Goal: Transaction & Acquisition: Download file/media

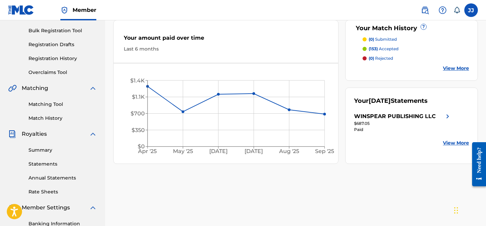
scroll to position [102, 0]
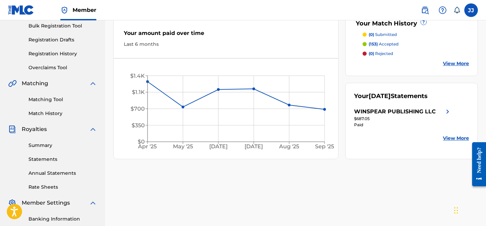
click at [48, 159] on link "Statements" at bounding box center [62, 159] width 68 height 7
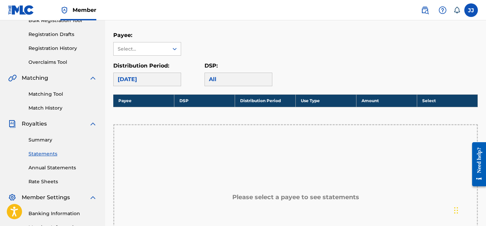
scroll to position [111, 0]
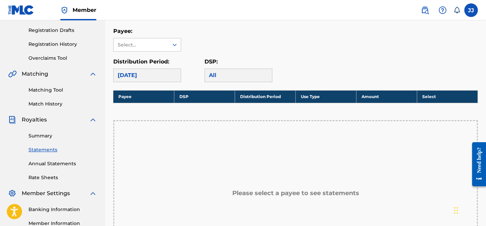
click at [51, 166] on link "Annual Statements" at bounding box center [62, 163] width 68 height 7
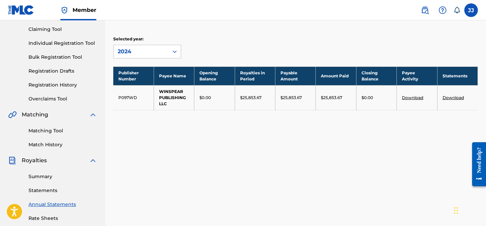
scroll to position [99, 0]
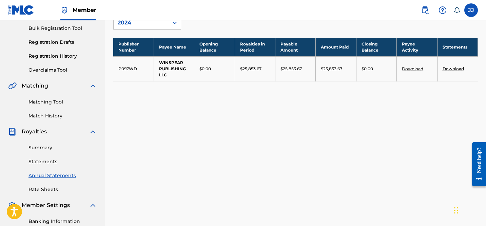
click at [47, 163] on link "Statements" at bounding box center [62, 161] width 68 height 7
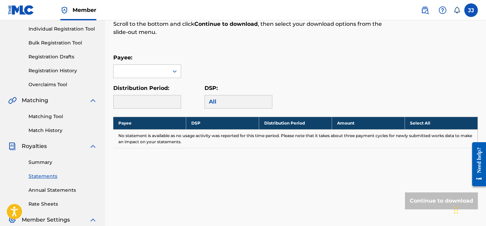
scroll to position [102, 0]
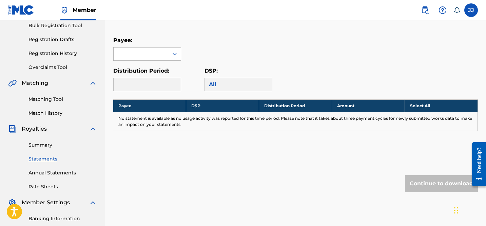
click at [170, 55] on div at bounding box center [175, 54] width 12 height 12
click at [159, 72] on div "WINSPEAR PUBLISHING LLC" at bounding box center [147, 73] width 67 height 25
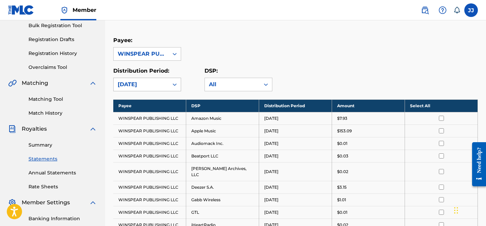
click at [174, 85] on icon at bounding box center [174, 84] width 7 height 7
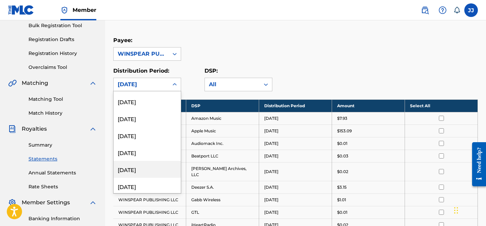
scroll to position [0, 0]
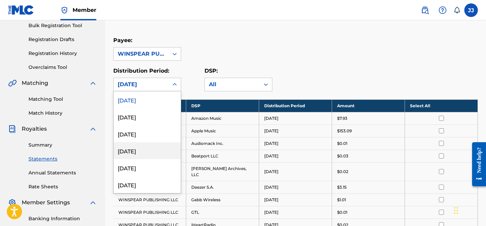
click at [255, 42] on div "Payee: WINSPEAR PUBLISHING LLC" at bounding box center [295, 48] width 364 height 24
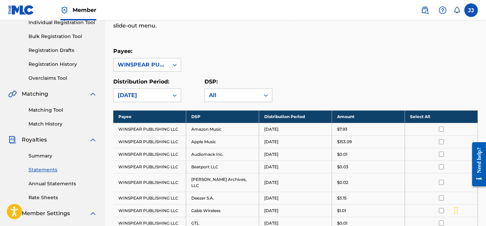
scroll to position [85, 0]
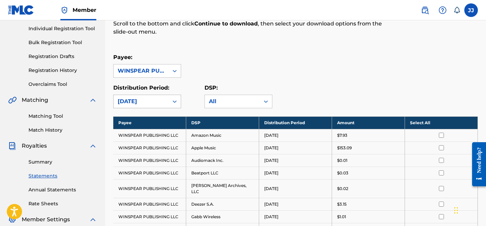
click at [167, 104] on div "[DATE]" at bounding box center [141, 101] width 55 height 13
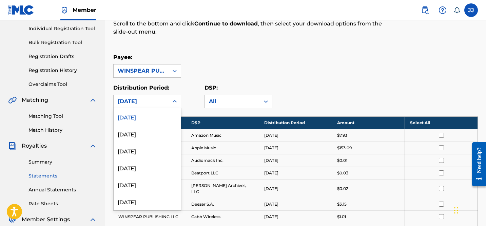
click at [159, 119] on div "[DATE]" at bounding box center [147, 116] width 67 height 17
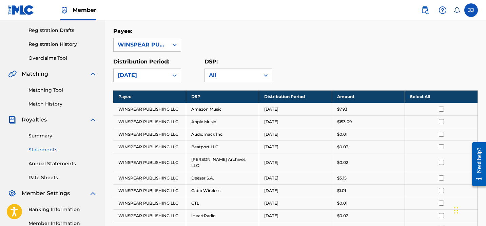
scroll to position [119, 0]
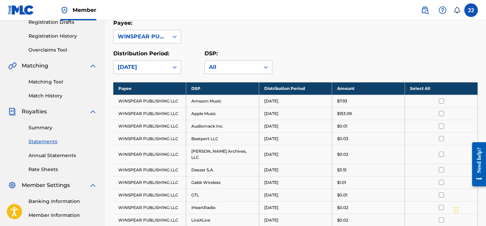
click at [419, 84] on th "Select All" at bounding box center [441, 88] width 73 height 13
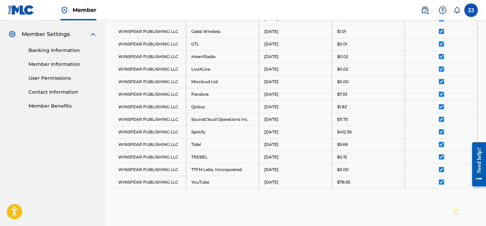
scroll to position [347, 0]
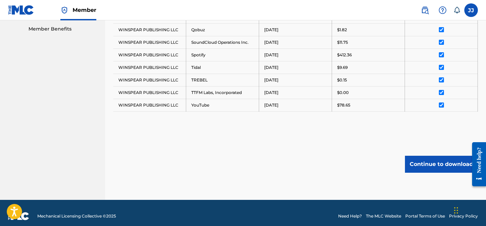
click at [431, 163] on button "Continue to download" at bounding box center [441, 164] width 73 height 17
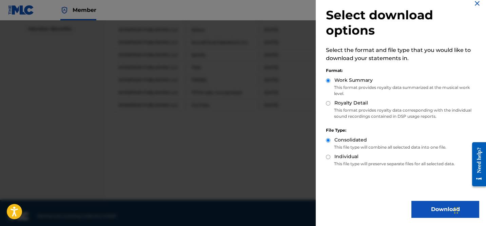
scroll to position [0, 0]
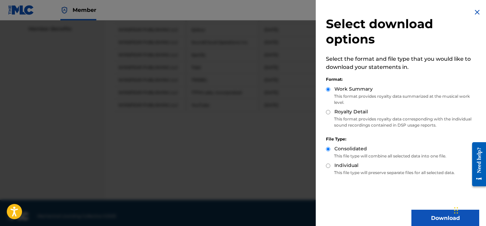
click at [473, 12] on img at bounding box center [477, 12] width 8 height 8
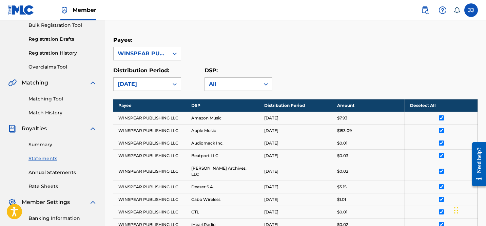
scroll to position [105, 0]
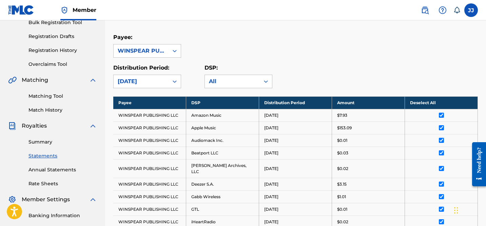
click at [44, 142] on link "Summary" at bounding box center [62, 141] width 68 height 7
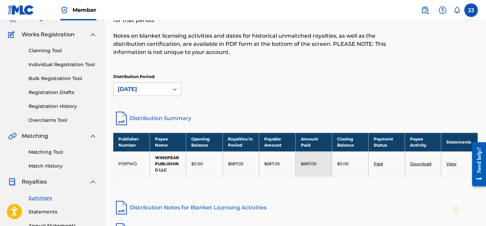
scroll to position [48, 0]
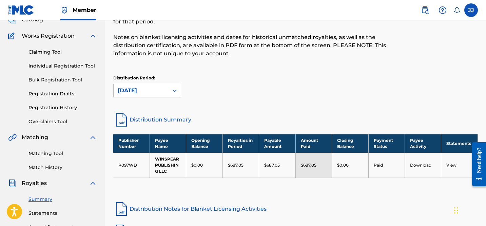
click at [423, 165] on link "Download" at bounding box center [420, 164] width 21 height 5
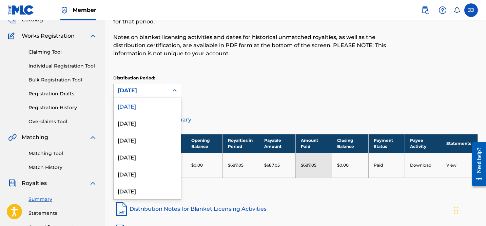
click at [162, 92] on div "[DATE]" at bounding box center [141, 90] width 47 height 8
click at [151, 122] on div "[DATE]" at bounding box center [147, 122] width 67 height 17
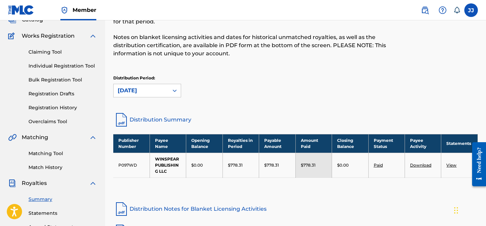
click at [424, 165] on link "Download" at bounding box center [420, 164] width 21 height 5
click at [453, 165] on link "View" at bounding box center [451, 164] width 10 height 5
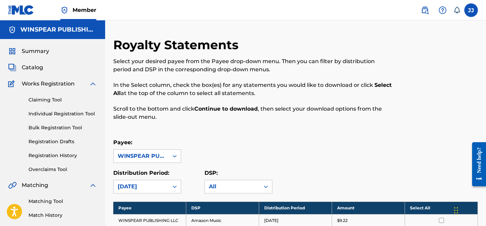
scroll to position [48, 0]
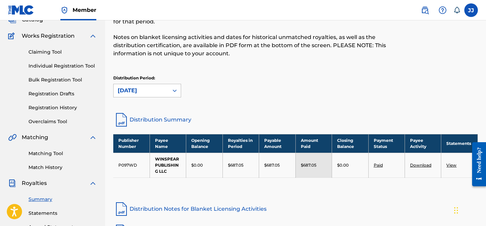
click at [160, 89] on div "[DATE]" at bounding box center [141, 90] width 47 height 8
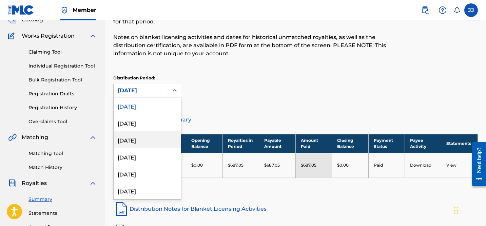
click at [150, 135] on div "[DATE]" at bounding box center [147, 139] width 67 height 17
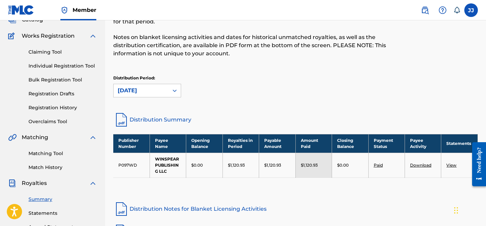
click at [421, 166] on link "Download" at bounding box center [420, 164] width 21 height 5
click at [149, 90] on div "[DATE]" at bounding box center [141, 90] width 47 height 8
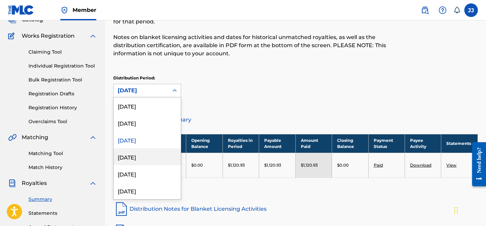
click at [142, 152] on div "[DATE]" at bounding box center [147, 156] width 67 height 17
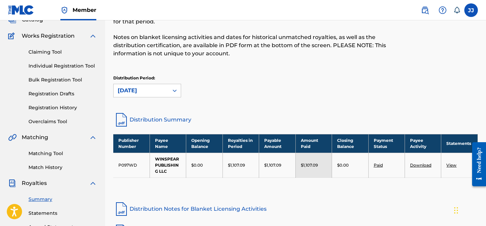
click at [418, 167] on link "Download" at bounding box center [420, 164] width 21 height 5
click at [164, 91] on div "[DATE]" at bounding box center [141, 90] width 47 height 8
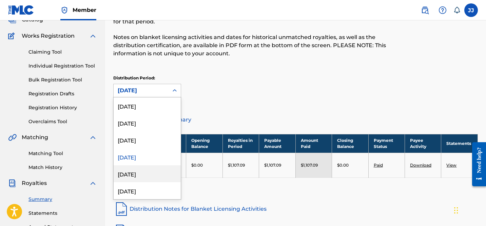
click at [150, 170] on div "[DATE]" at bounding box center [147, 173] width 67 height 17
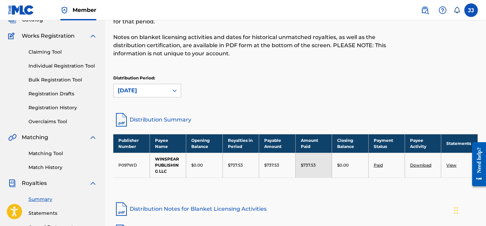
click at [423, 165] on link "Download" at bounding box center [420, 164] width 21 height 5
click at [154, 85] on div "[DATE]" at bounding box center [141, 90] width 55 height 13
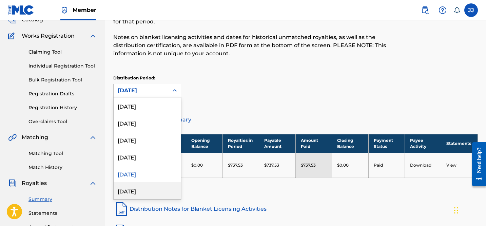
click at [141, 190] on div "[DATE]" at bounding box center [147, 190] width 67 height 17
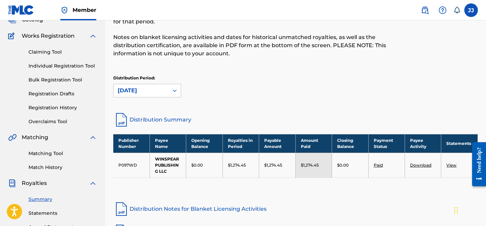
click at [419, 166] on link "Download" at bounding box center [420, 164] width 21 height 5
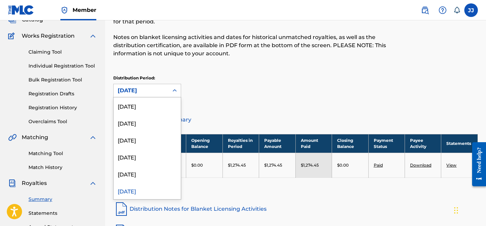
click at [163, 90] on div "[DATE]" at bounding box center [141, 90] width 47 height 8
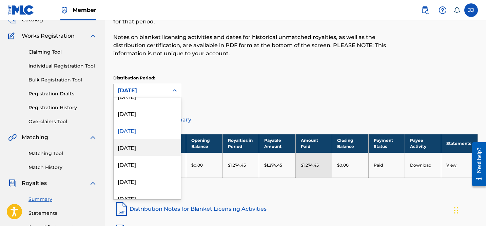
click at [138, 149] on div "[DATE]" at bounding box center [147, 147] width 67 height 17
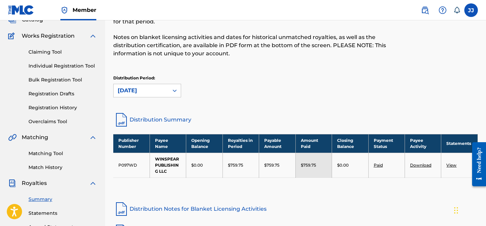
click at [415, 165] on link "Download" at bounding box center [420, 164] width 21 height 5
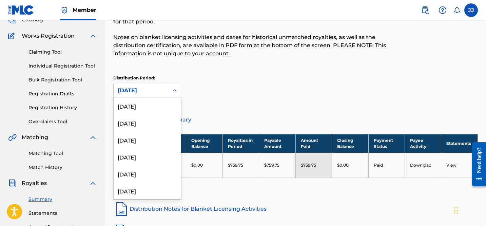
click at [158, 89] on div "[DATE]" at bounding box center [141, 90] width 47 height 8
click at [146, 163] on div "[DATE]" at bounding box center [147, 157] width 67 height 17
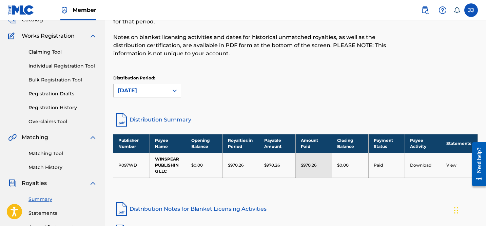
click at [418, 164] on link "Download" at bounding box center [420, 164] width 21 height 5
click at [160, 93] on div "[DATE]" at bounding box center [141, 90] width 47 height 8
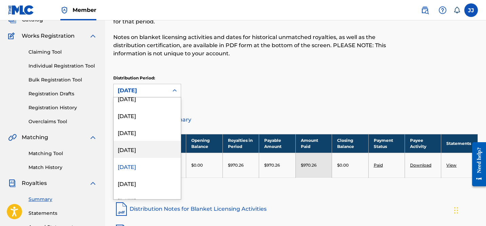
scroll to position [61, 0]
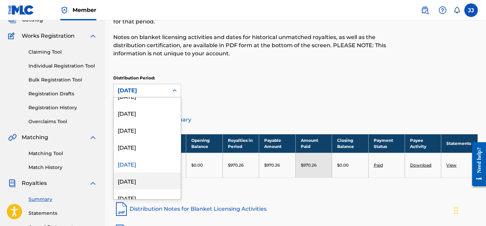
click at [154, 175] on div "[DATE]" at bounding box center [147, 180] width 67 height 17
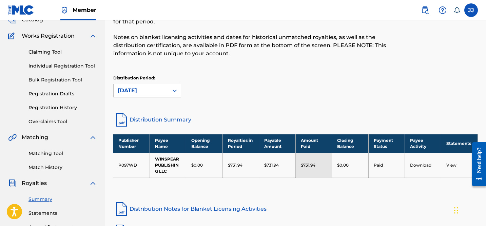
click at [417, 165] on link "Download" at bounding box center [420, 164] width 21 height 5
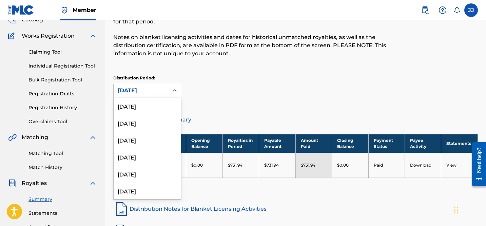
click at [175, 93] on icon at bounding box center [174, 90] width 7 height 7
click at [253, 90] on div "Distribution Period: [DATE], 3 of 54. 54 results available. Use Up and Down to …" at bounding box center [295, 86] width 364 height 22
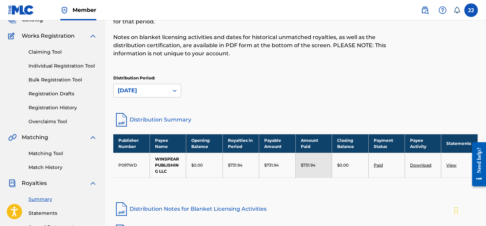
click at [242, 106] on div "Royalties Select your desired distribution period from the drop-down menu to se…" at bounding box center [295, 50] width 364 height 122
click at [171, 91] on icon at bounding box center [174, 90] width 7 height 7
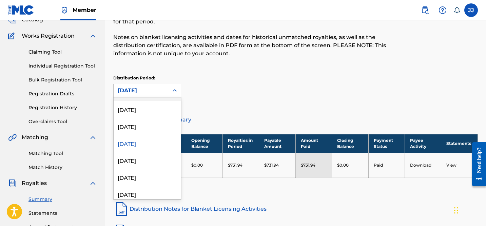
scroll to position [111, 0]
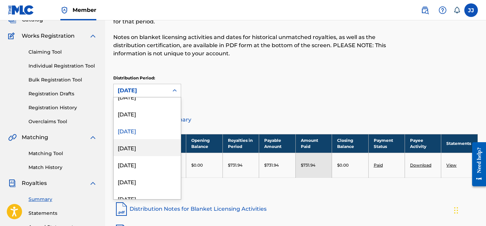
click at [154, 147] on div "[DATE]" at bounding box center [147, 147] width 67 height 17
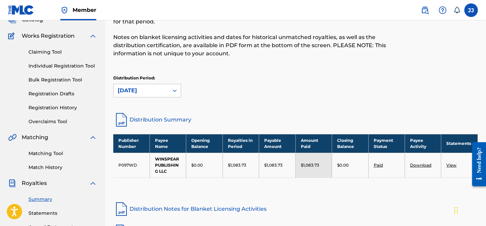
click at [416, 164] on link "Download" at bounding box center [420, 164] width 21 height 5
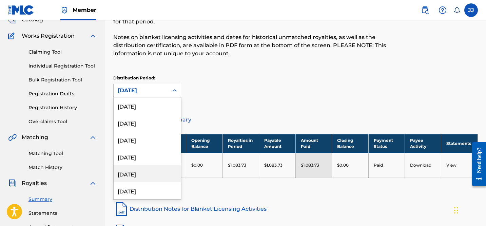
click at [160, 97] on div "[DATE], 5 of 54. 54 results available. Use Up and Down to choose options, press…" at bounding box center [147, 91] width 68 height 14
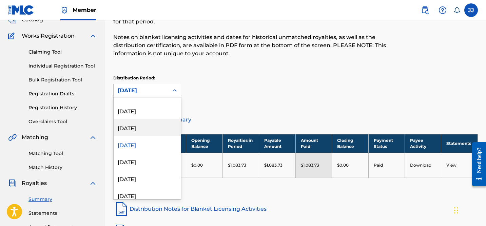
scroll to position [116, 0]
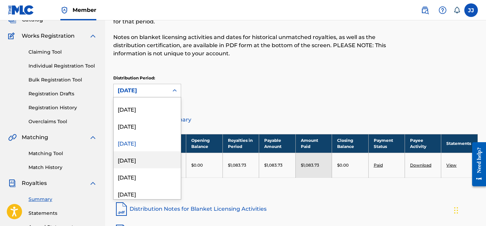
click at [143, 160] on div "[DATE]" at bounding box center [147, 159] width 67 height 17
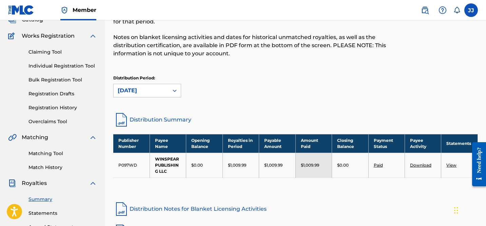
click at [413, 163] on link "Download" at bounding box center [420, 164] width 21 height 5
click at [140, 86] on div "[DATE]" at bounding box center [141, 90] width 55 height 13
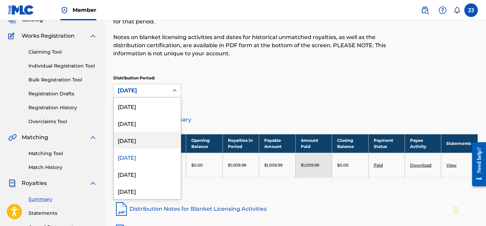
scroll to position [121, 0]
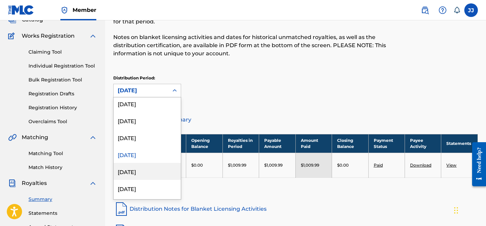
click at [135, 172] on div "[DATE]" at bounding box center [147, 171] width 67 height 17
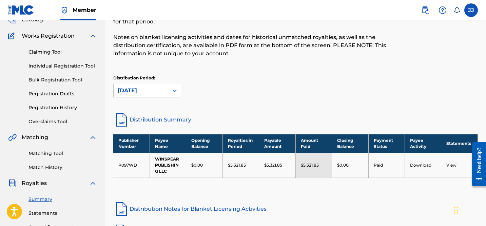
click at [413, 165] on link "Download" at bounding box center [420, 164] width 21 height 5
click at [163, 93] on div "[DATE]" at bounding box center [141, 90] width 47 height 8
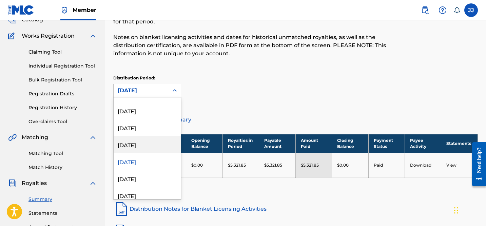
scroll to position [144, 0]
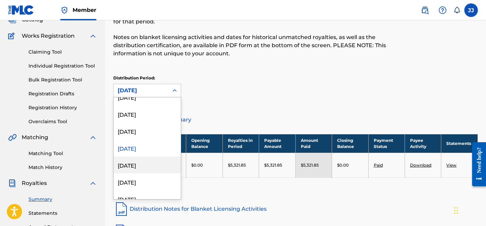
click at [146, 167] on div "[DATE]" at bounding box center [147, 164] width 67 height 17
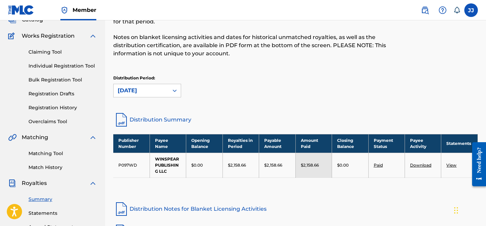
click at [417, 164] on link "Download" at bounding box center [420, 164] width 21 height 5
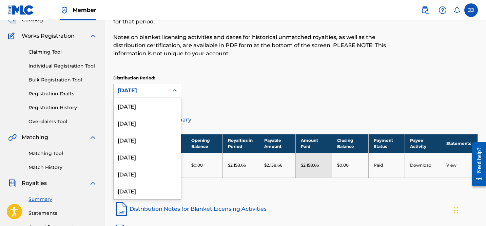
click at [152, 93] on div "[DATE]" at bounding box center [141, 90] width 47 height 8
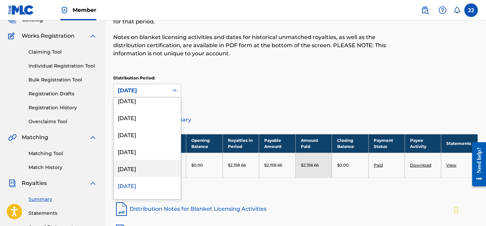
scroll to position [144, 0]
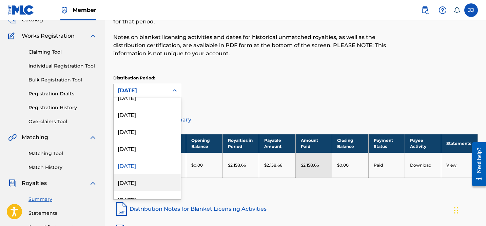
click at [140, 181] on div "[DATE]" at bounding box center [147, 182] width 67 height 17
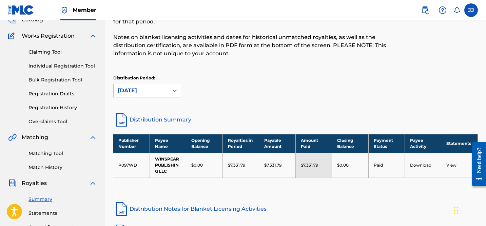
click at [416, 165] on link "Download" at bounding box center [420, 164] width 21 height 5
click at [146, 90] on div "[DATE]" at bounding box center [141, 90] width 47 height 8
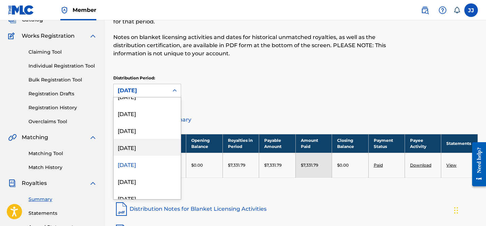
scroll to position [170, 0]
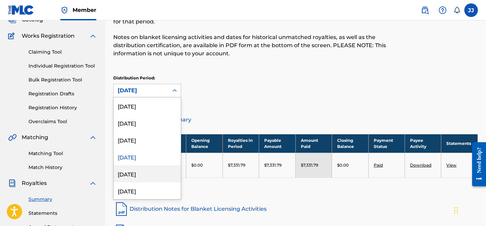
click at [135, 171] on div "[DATE]" at bounding box center [147, 173] width 67 height 17
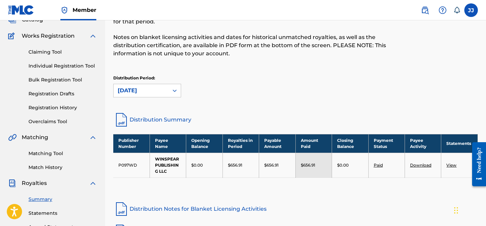
click at [417, 165] on link "Download" at bounding box center [420, 164] width 21 height 5
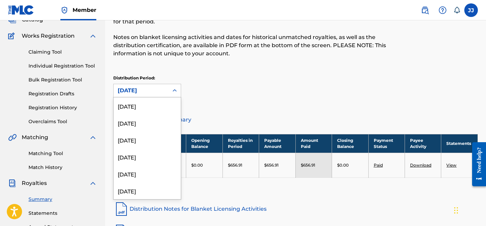
click at [162, 88] on div "[DATE]" at bounding box center [141, 90] width 47 height 8
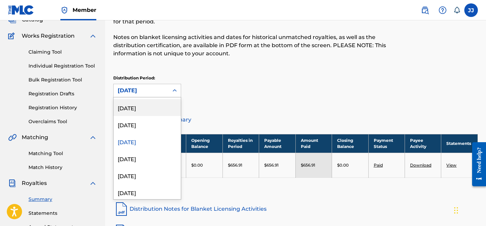
scroll to position [211, 0]
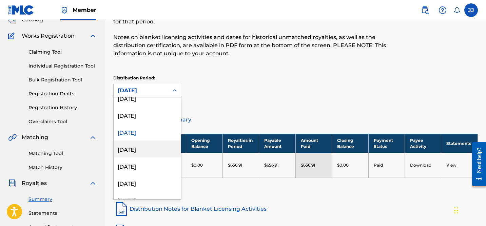
click at [133, 150] on div "[DATE]" at bounding box center [147, 148] width 67 height 17
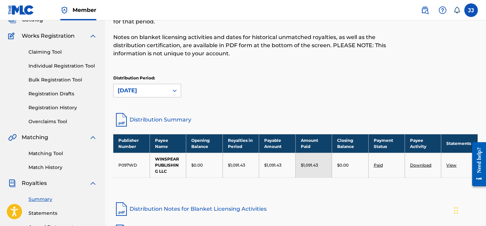
click at [415, 167] on link "Download" at bounding box center [420, 164] width 21 height 5
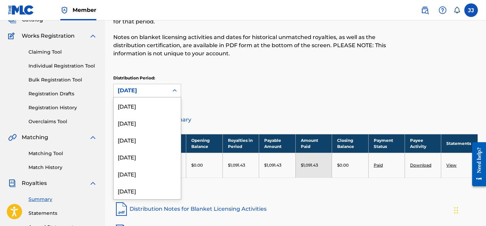
click at [156, 88] on div "[DATE]" at bounding box center [141, 90] width 47 height 8
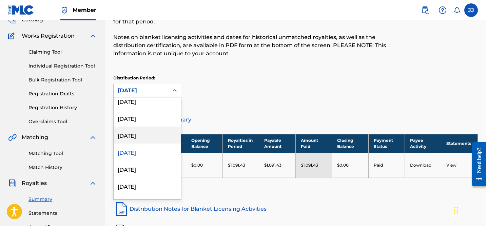
scroll to position [216, 0]
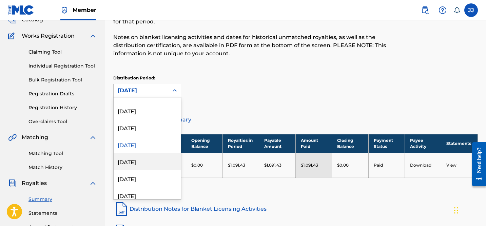
click at [137, 162] on div "[DATE]" at bounding box center [147, 161] width 67 height 17
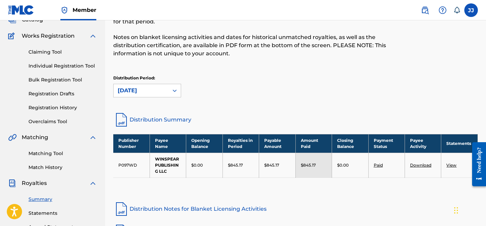
click at [417, 165] on link "Download" at bounding box center [420, 164] width 21 height 5
click at [155, 90] on div "[DATE]" at bounding box center [141, 90] width 47 height 8
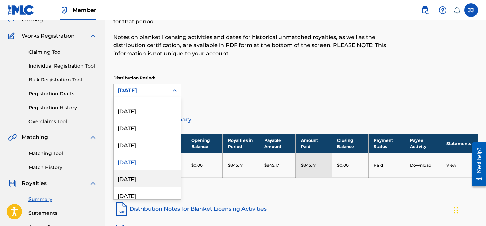
click at [136, 177] on div "[DATE]" at bounding box center [147, 178] width 67 height 17
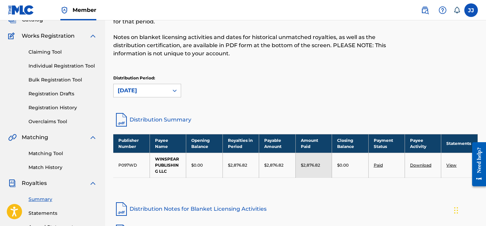
click at [418, 163] on link "Download" at bounding box center [420, 164] width 21 height 5
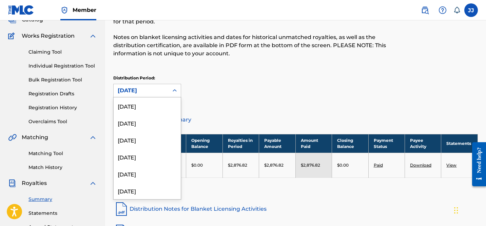
click at [158, 92] on div "[DATE]" at bounding box center [141, 90] width 47 height 8
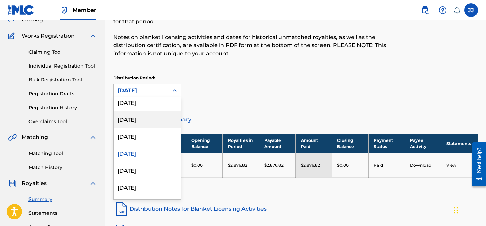
scroll to position [248, 0]
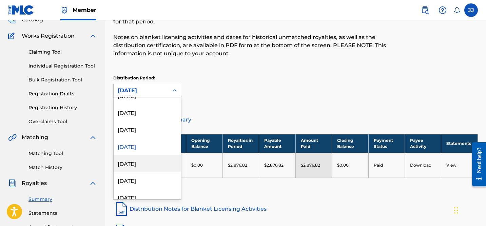
click at [136, 160] on div "[DATE]" at bounding box center [147, 163] width 67 height 17
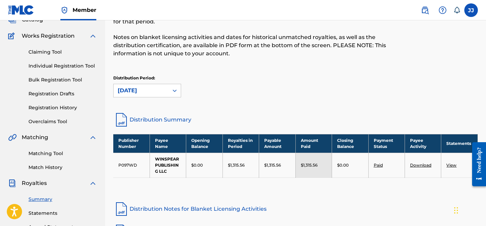
click at [416, 163] on link "Download" at bounding box center [420, 164] width 21 height 5
click at [146, 90] on div "[DATE]" at bounding box center [141, 90] width 47 height 8
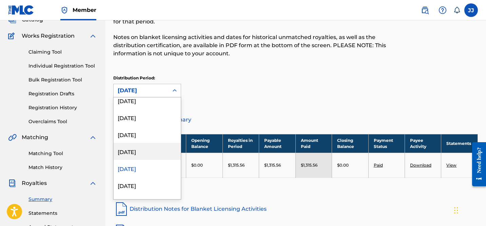
scroll to position [244, 0]
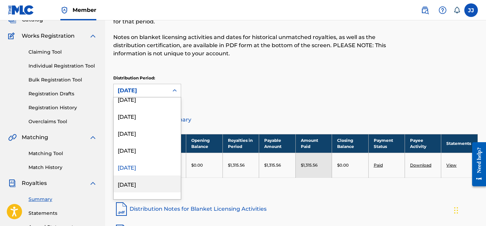
click at [135, 180] on div "[DATE]" at bounding box center [147, 183] width 67 height 17
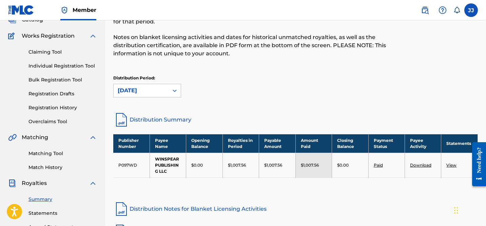
click at [414, 166] on link "Download" at bounding box center [420, 164] width 21 height 5
click at [154, 91] on div "[DATE]" at bounding box center [141, 90] width 47 height 8
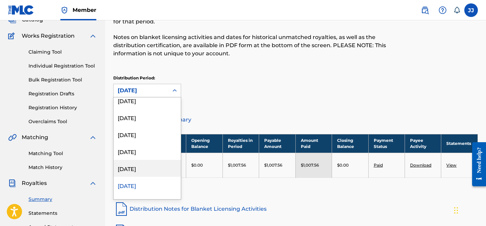
scroll to position [261, 0]
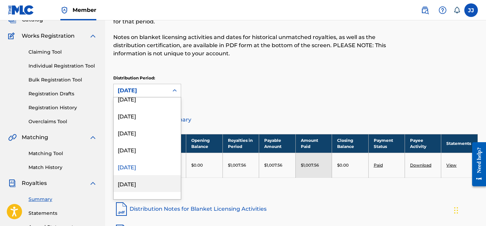
click at [131, 182] on div "[DATE]" at bounding box center [147, 183] width 67 height 17
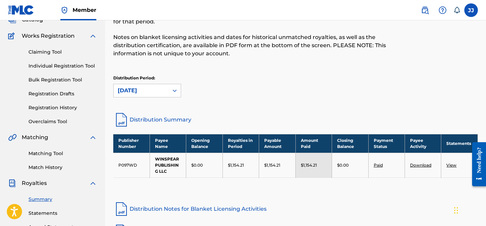
click at [418, 165] on link "Download" at bounding box center [420, 164] width 21 height 5
